Goal: Check status: Check status

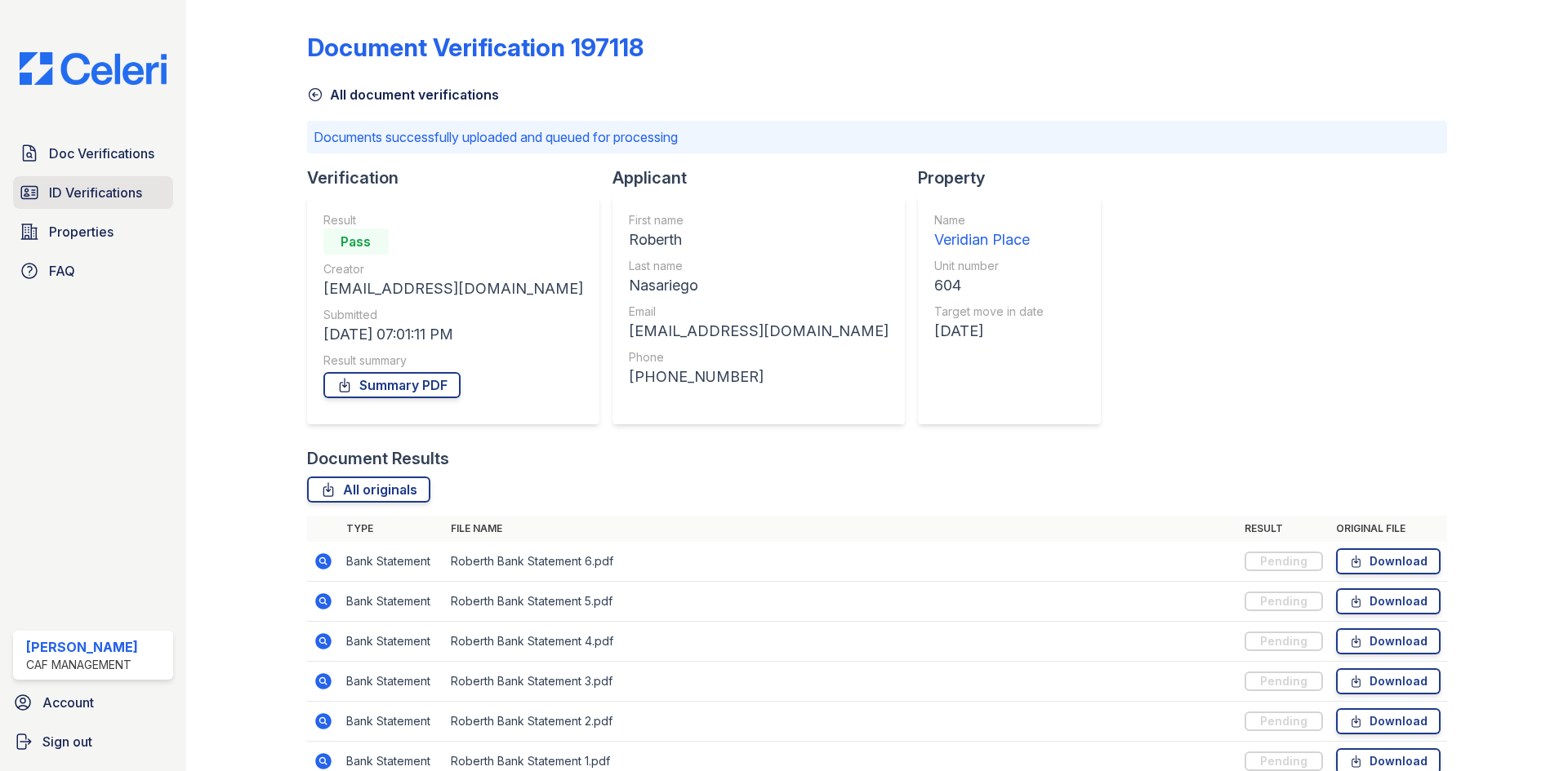
click at [111, 184] on span "ID Verifications" at bounding box center [95, 193] width 93 height 19
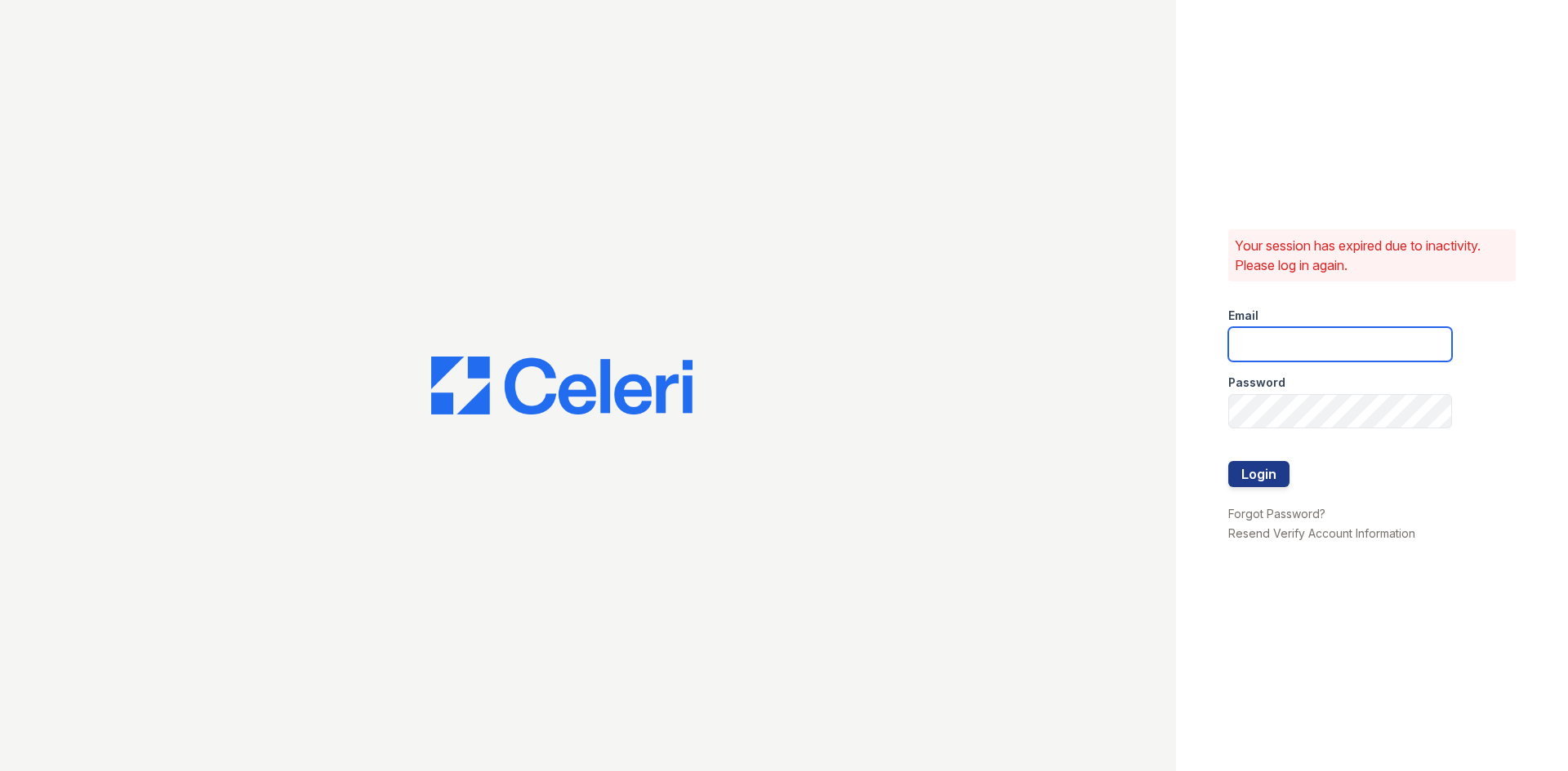
type input "veridian1@cafmanagement.com"
click at [1262, 481] on button "Login" at bounding box center [1259, 474] width 61 height 26
click at [1262, 475] on button "Login" at bounding box center [1259, 474] width 61 height 26
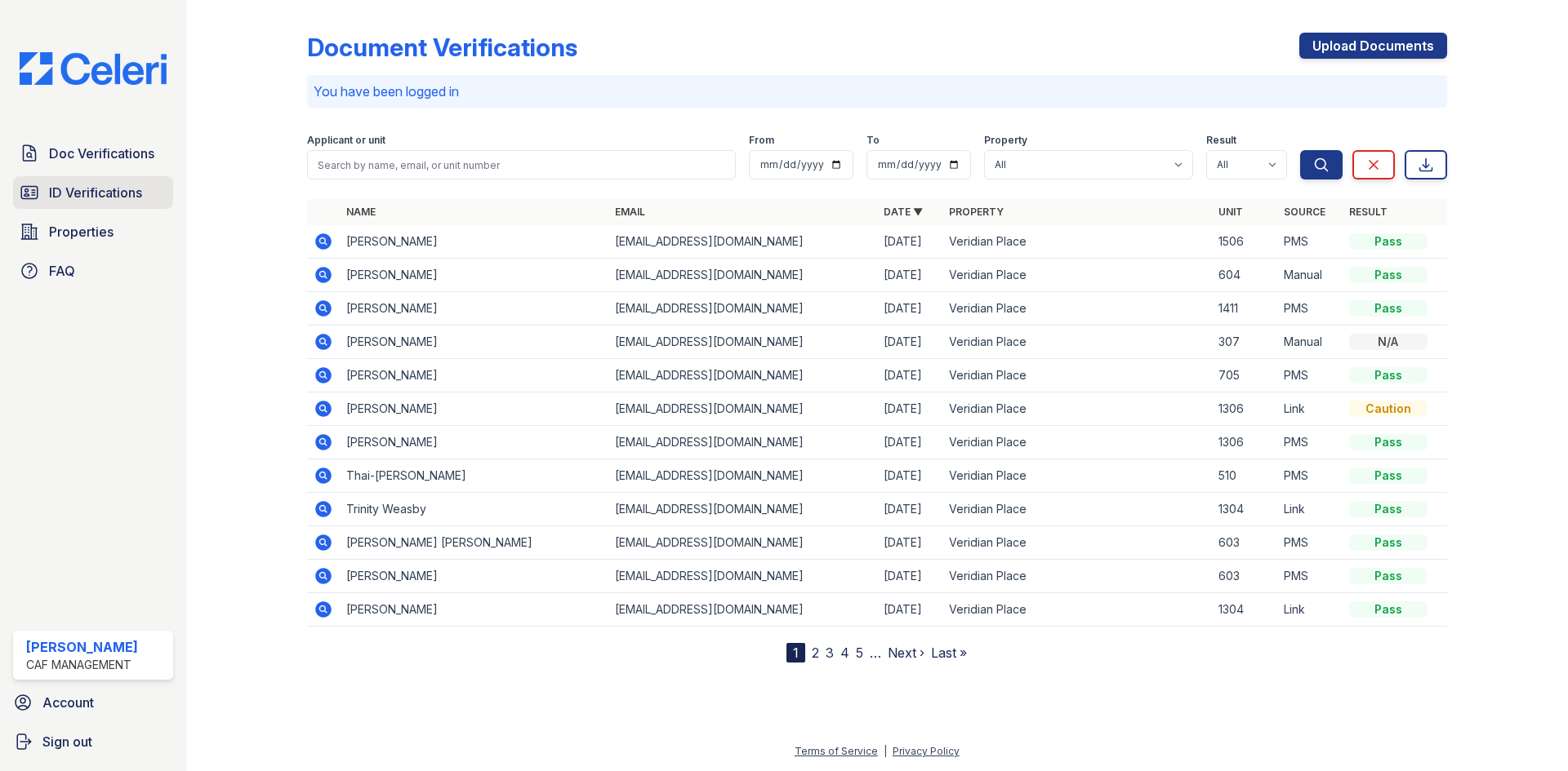
click at [103, 194] on span "ID Verifications" at bounding box center [95, 193] width 93 height 19
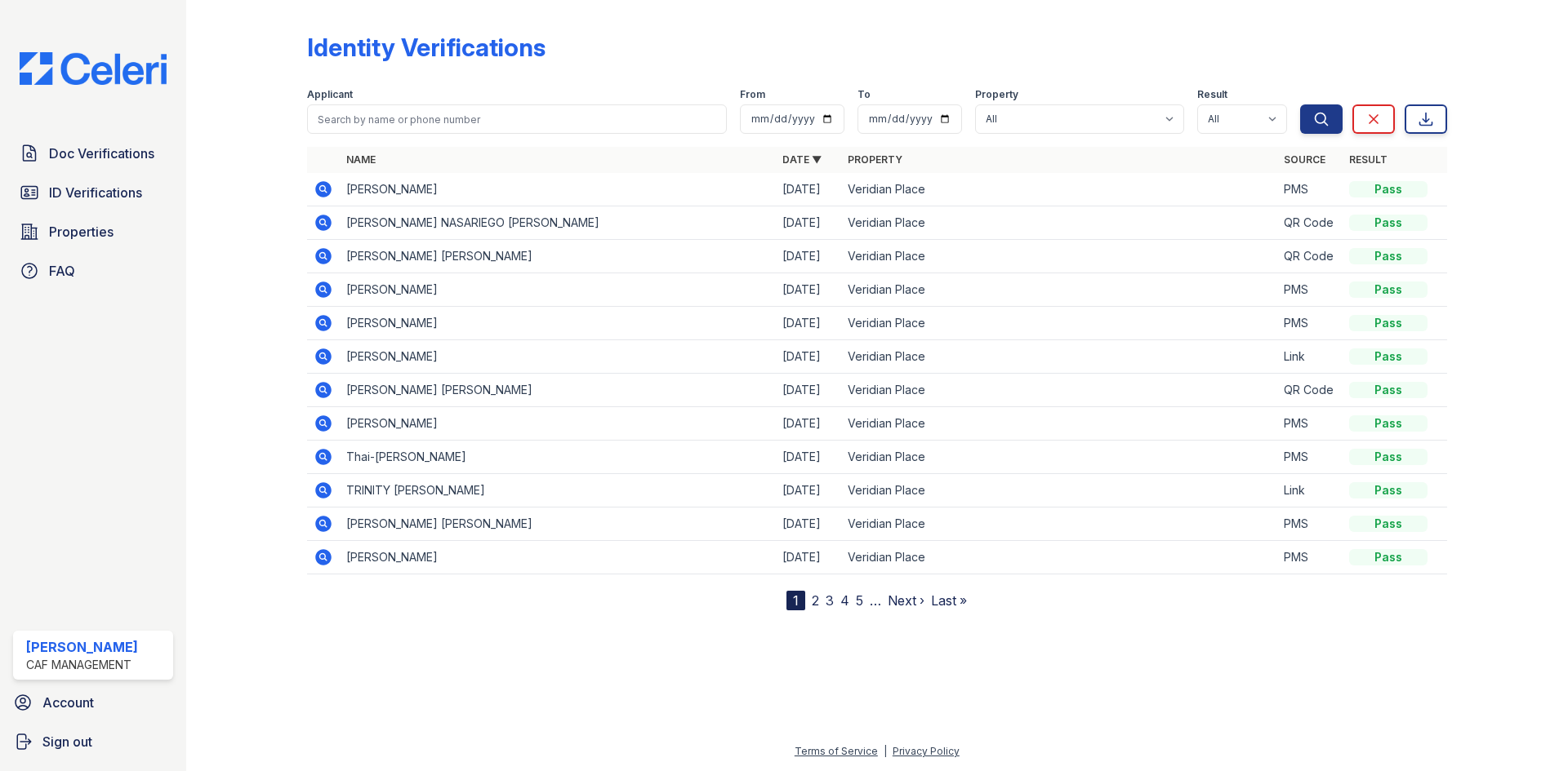
click at [817, 601] on link "2" at bounding box center [815, 600] width 7 height 17
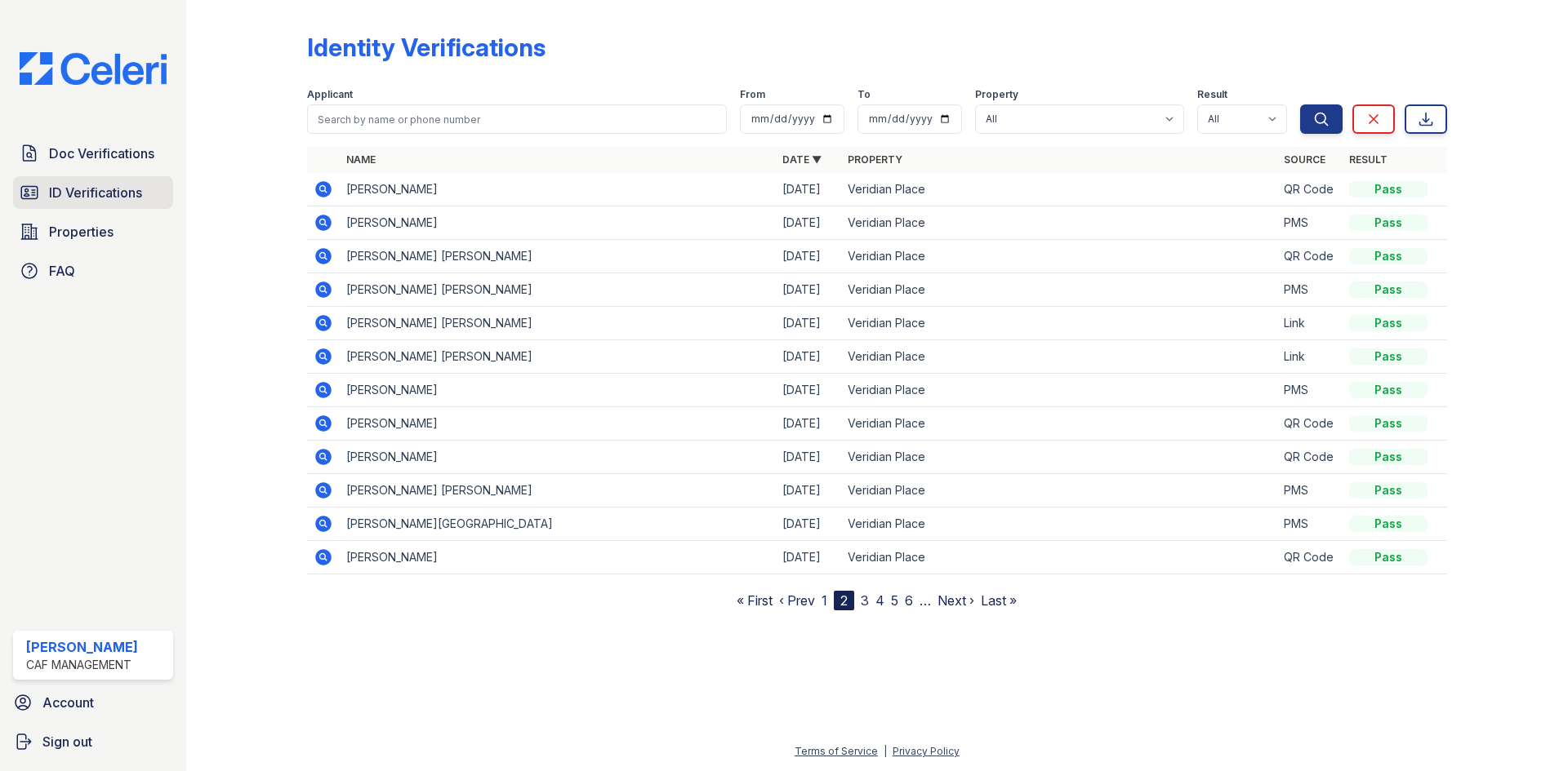
click at [73, 191] on span "ID Verifications" at bounding box center [95, 193] width 93 height 19
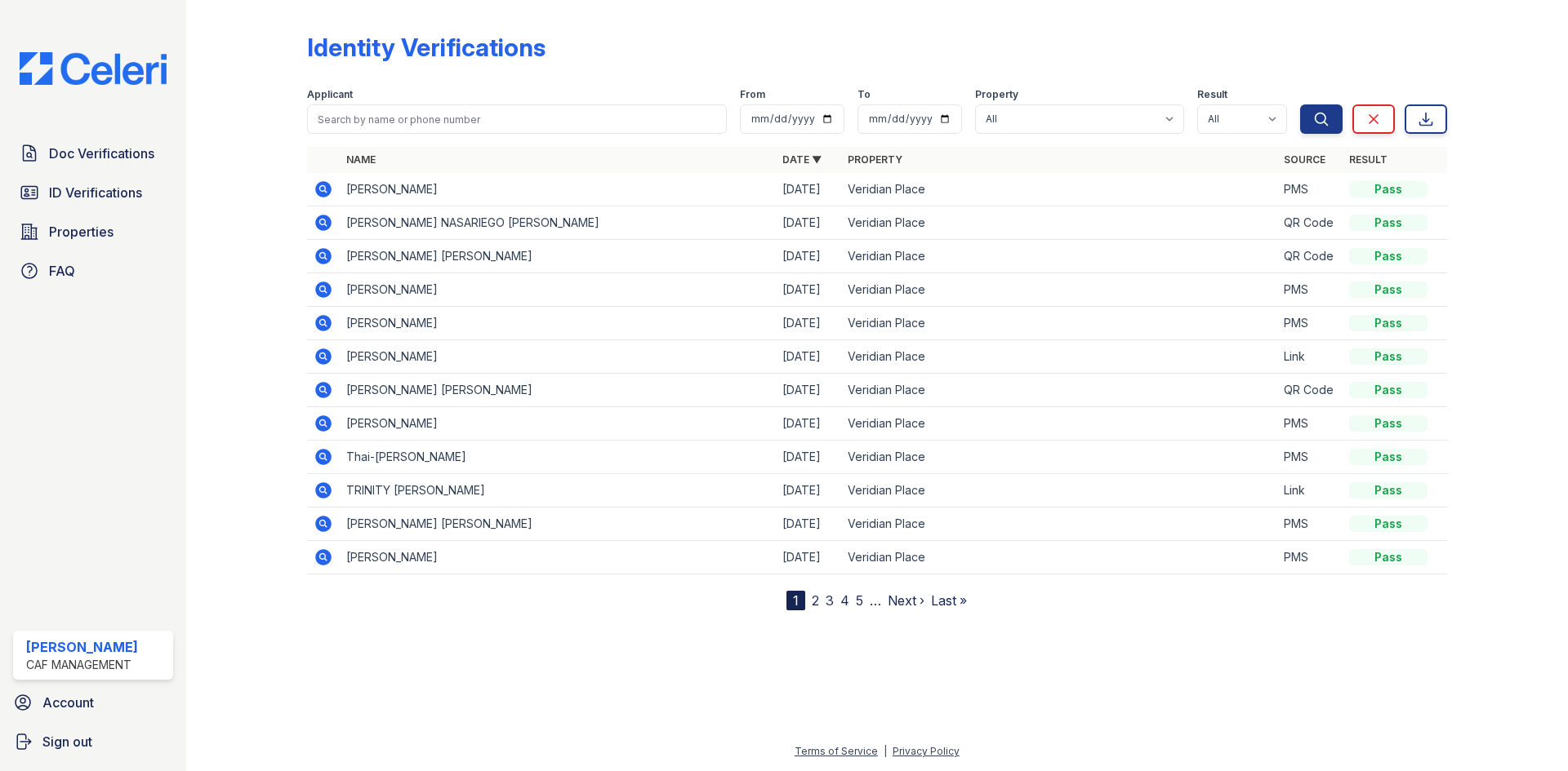
click at [322, 265] on icon at bounding box center [323, 256] width 19 height 19
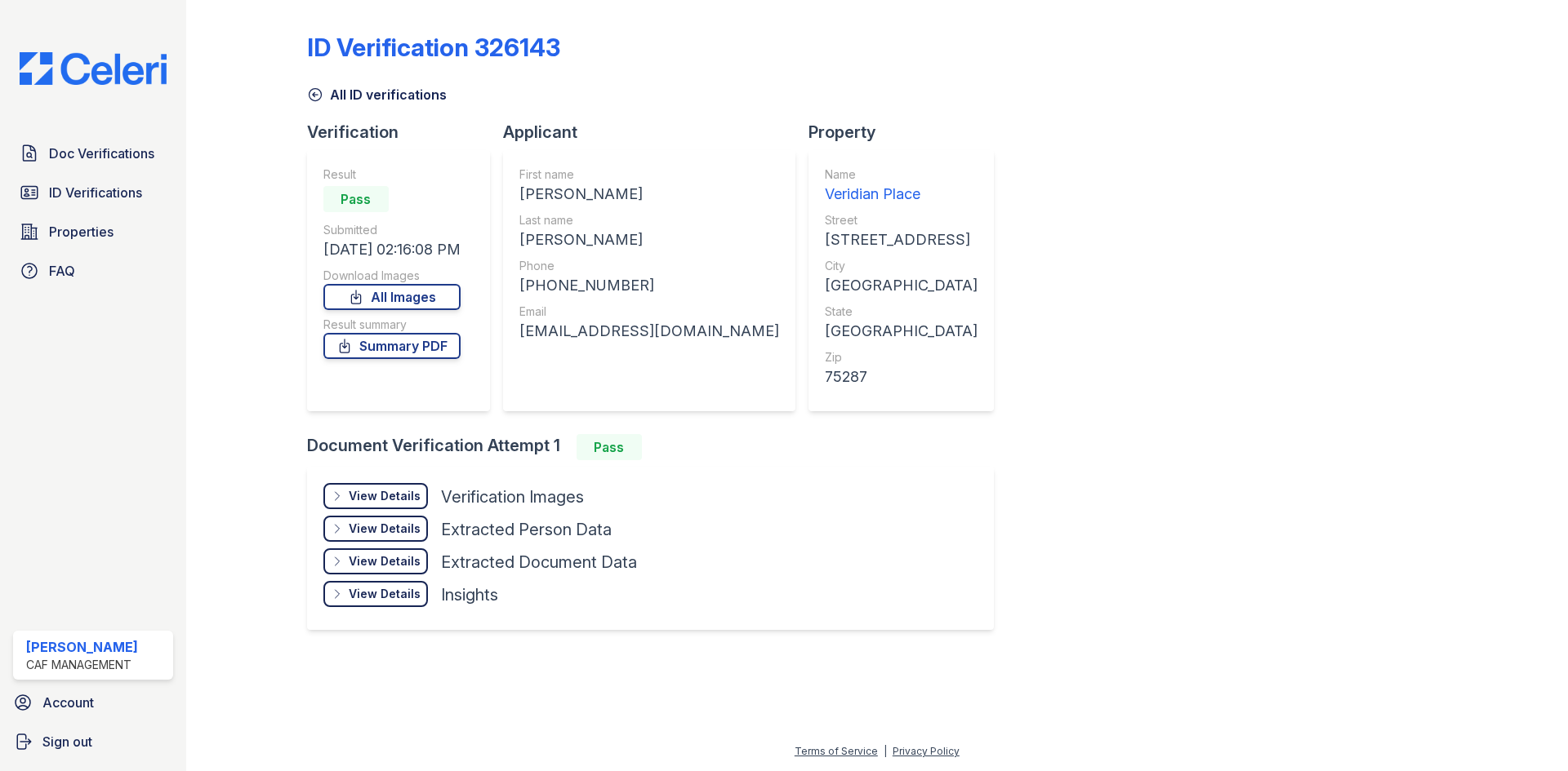
click at [323, 260] on div "[DATE] 02:16:08 PM" at bounding box center [391, 249] width 137 height 23
click at [390, 504] on div "View Details" at bounding box center [384, 496] width 72 height 17
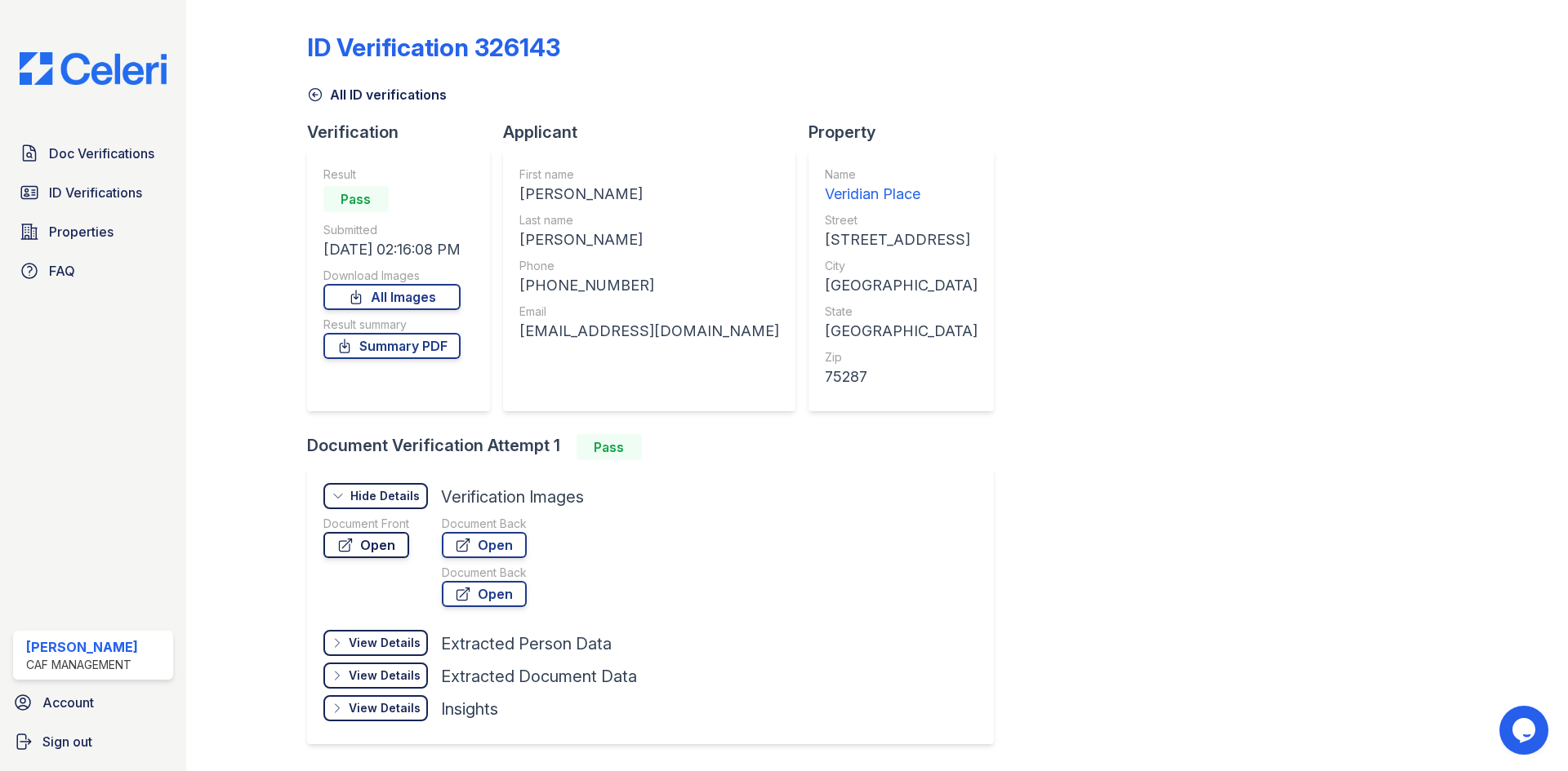
click at [334, 532] on link "Open" at bounding box center [366, 545] width 86 height 26
